Goal: Information Seeking & Learning: Learn about a topic

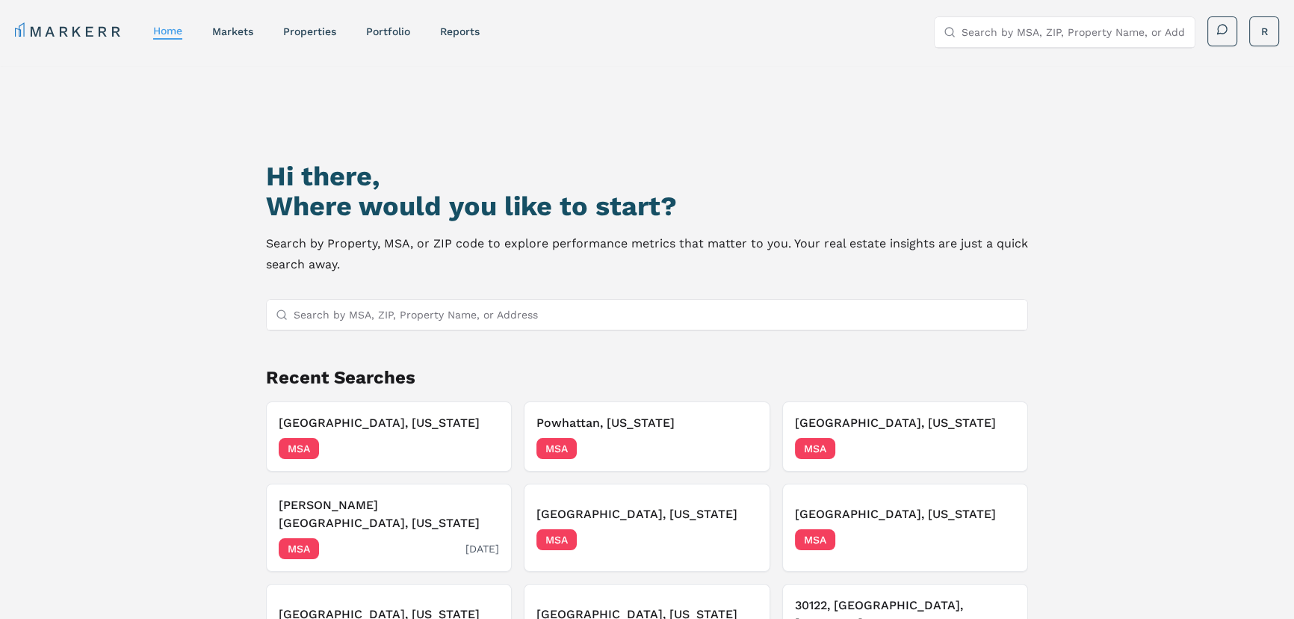
click at [347, 516] on div "[PERSON_NAME][GEOGRAPHIC_DATA], [US_STATE] MSA [DATE]" at bounding box center [389, 527] width 220 height 63
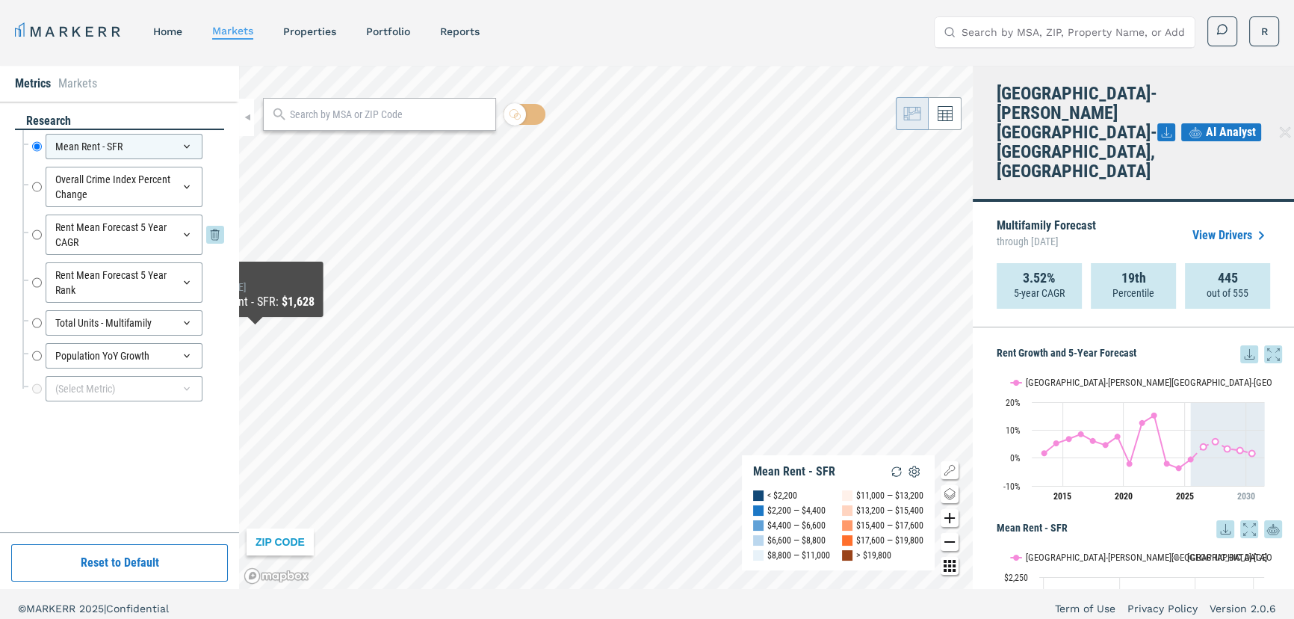
click at [37, 233] on input "Rent Mean Forecast 5 Year CAGR" at bounding box center [37, 234] width 10 height 40
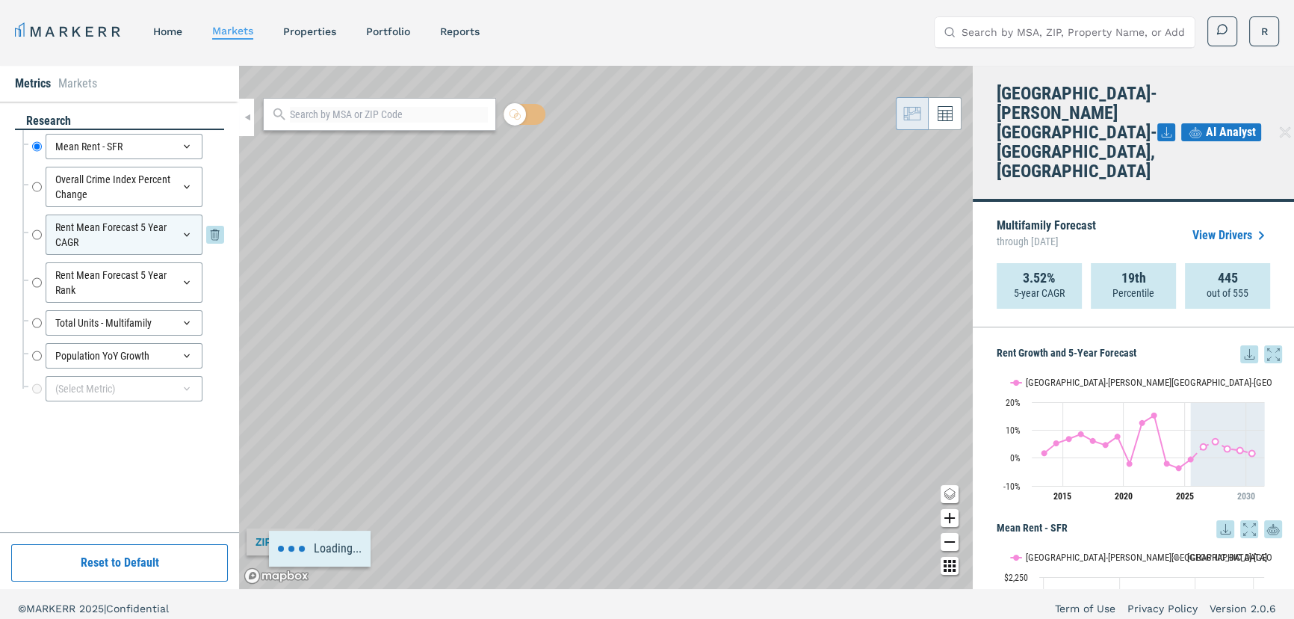
radio input "false"
radio input "true"
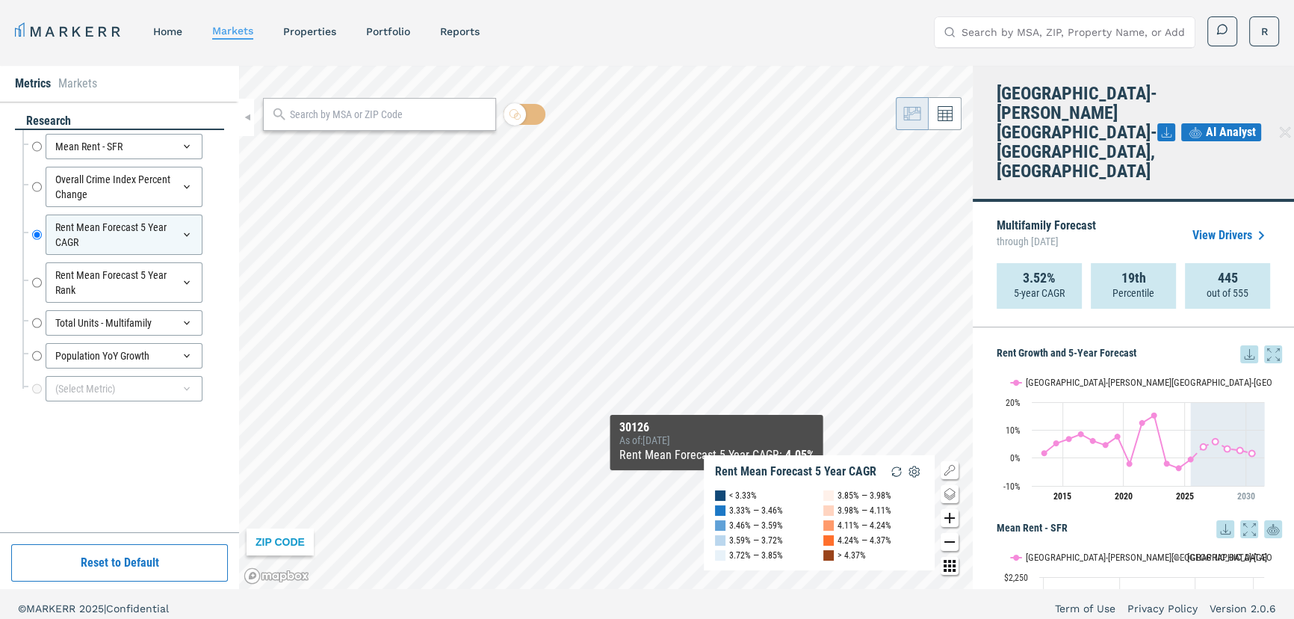
drag, startPoint x: 883, startPoint y: 337, endPoint x: 717, endPoint y: 486, distance: 223.3
click at [717, 486] on div "ZIP CODE Rent Mean Forecast 5 Year CAGR < 3.33% 3.33% — 3.46% 3.46% — 3.59% 3.5…" at bounding box center [606, 327] width 734 height 523
